Goal: Task Accomplishment & Management: Use online tool/utility

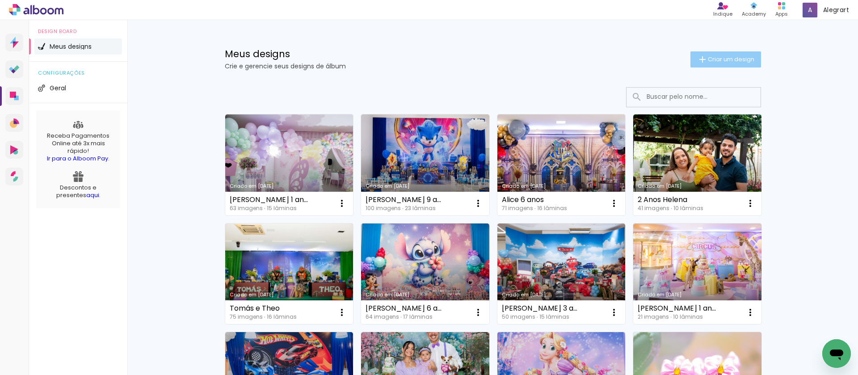
click at [720, 53] on paper-button "Criar um design" at bounding box center [725, 59] width 71 height 16
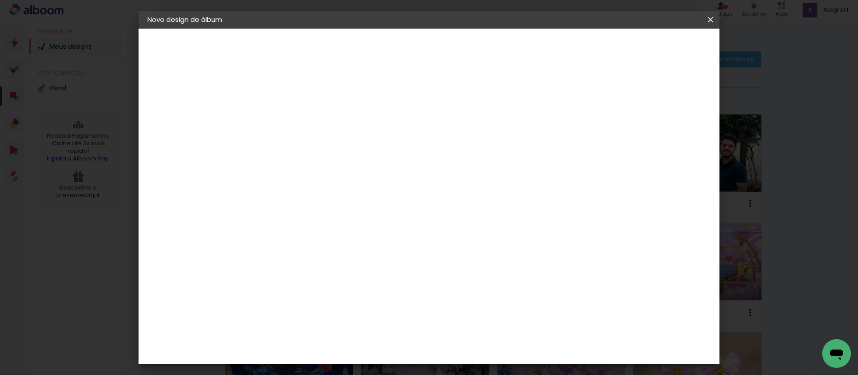
click at [0, 0] on div at bounding box center [0, 0] width 0 height 0
click at [293, 118] on input at bounding box center [293, 120] width 0 height 14
type input "Isadora 1 ano"
type paper-input "Isadora 1 ano"
click at [0, 0] on slot "Avançar" at bounding box center [0, 0] width 0 height 0
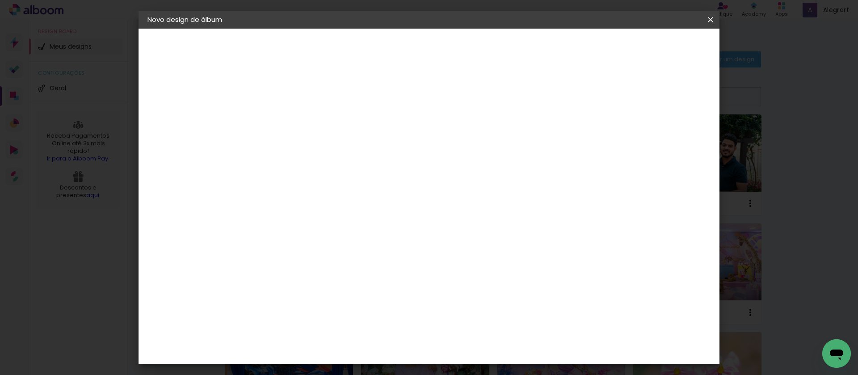
click at [461, 141] on paper-item "Tamanho Livre" at bounding box center [418, 136] width 86 height 20
click at [460, 41] on paper-button "Avançar" at bounding box center [439, 47] width 44 height 15
drag, startPoint x: 270, startPoint y: 252, endPoint x: 264, endPoint y: 252, distance: 5.8
click at [264, 252] on input "30" at bounding box center [265, 253] width 23 height 13
type input "20"
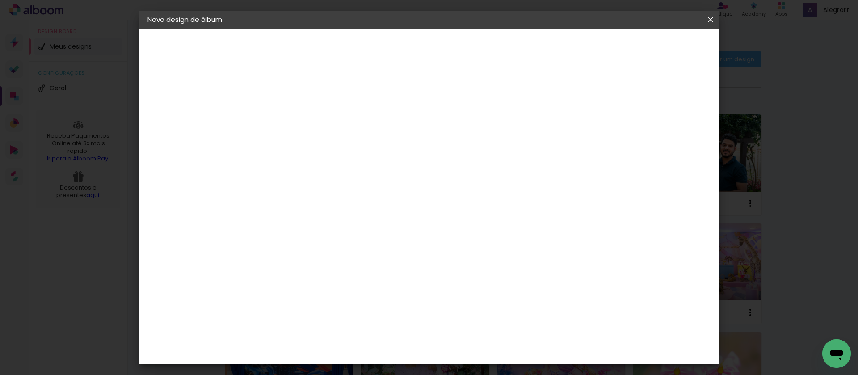
type paper-input "20"
click at [0, 0] on slot "Mostrar sangria" at bounding box center [0, 0] width 0 height 0
type paper-checkbox "on"
click at [654, 50] on span "Iniciar design" at bounding box center [634, 47] width 41 height 6
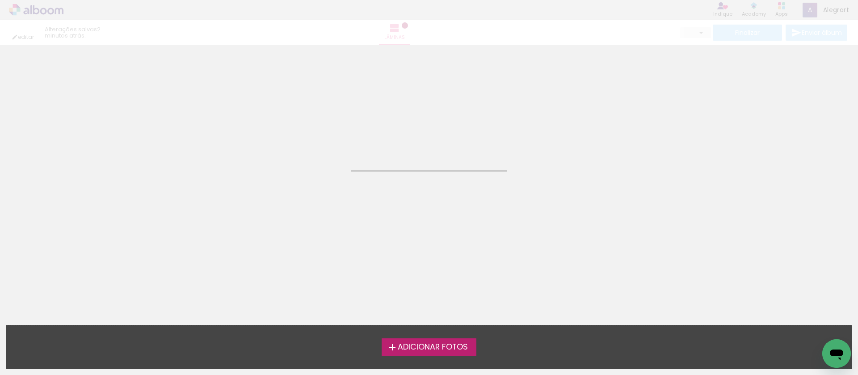
click at [462, 347] on span "Adicionar Fotos" at bounding box center [432, 347] width 70 height 8
click at [0, 0] on input "file" at bounding box center [0, 0] width 0 height 0
